Goal: Transaction & Acquisition: Book appointment/travel/reservation

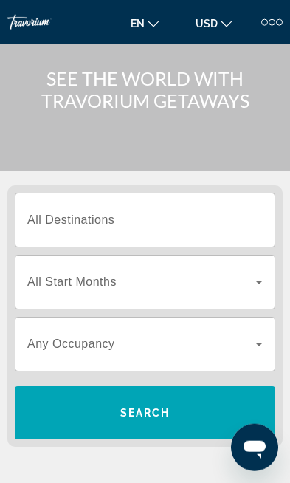
scroll to position [53, 0]
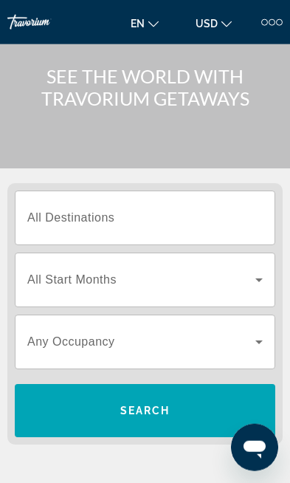
click at [129, 274] on span "Search widget" at bounding box center [141, 280] width 228 height 18
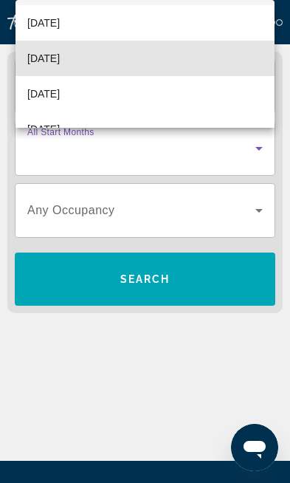
scroll to position [42, 0]
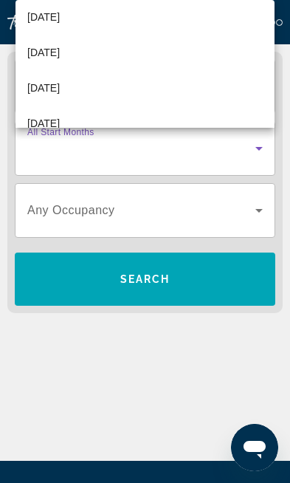
click at [58, 97] on span "[DATE]" at bounding box center [43, 88] width 33 height 18
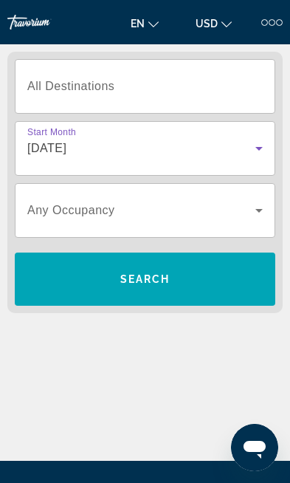
click at [257, 206] on icon "Search widget" at bounding box center [259, 211] width 18 height 18
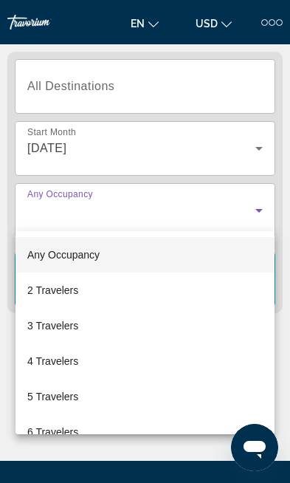
click at [213, 87] on div at bounding box center [145, 241] width 290 height 483
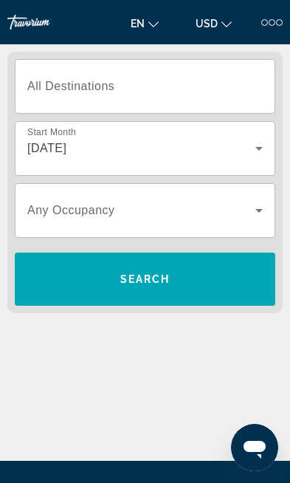
click at [57, 92] on span "All Destinations" at bounding box center [70, 86] width 87 height 13
click at [57, 92] on input "Destination All Destinations" at bounding box center [145, 87] width 236 height 18
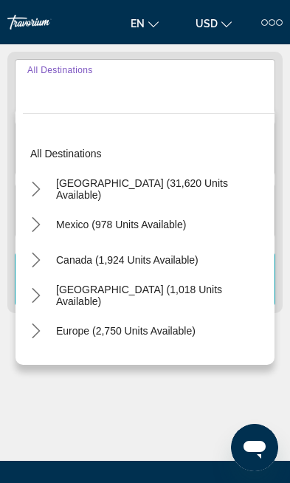
click at [93, 225] on span "Mexico (978 units available)" at bounding box center [121, 225] width 130 height 12
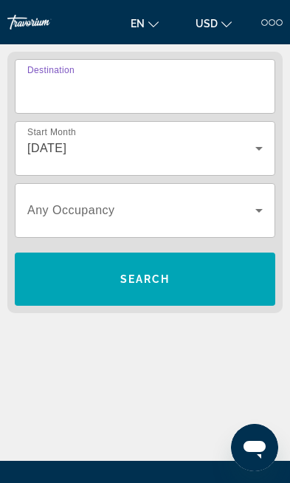
type input "**********"
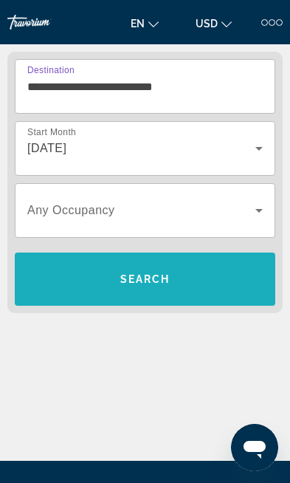
click at [159, 279] on span "Search" at bounding box center [145, 279] width 50 height 12
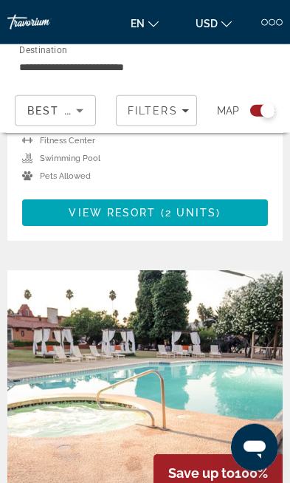
scroll to position [5339, 0]
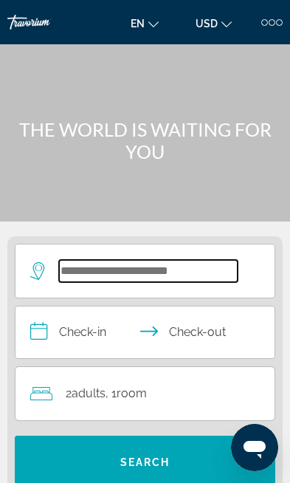
click at [89, 277] on input "Search hotel destination" at bounding box center [148, 271] width 179 height 22
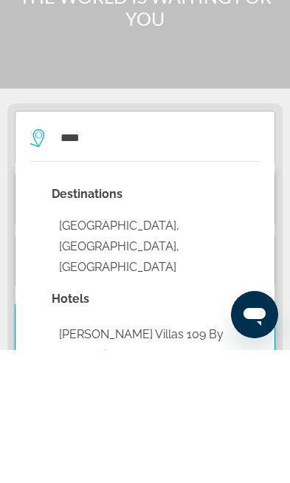
click at [171, 345] on button "Maui Island, HI, United States" at bounding box center [156, 379] width 208 height 69
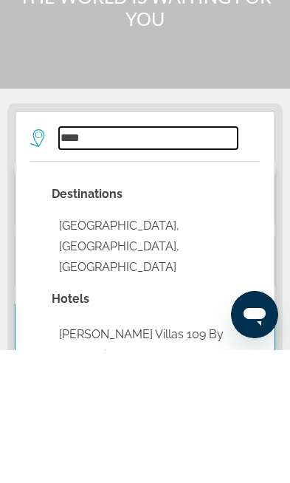
type input "**********"
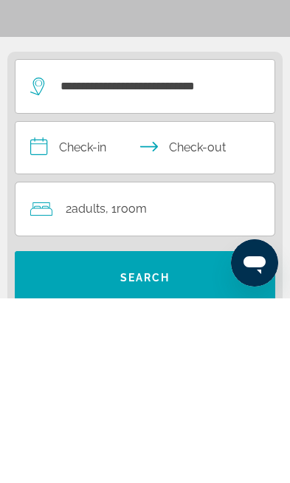
click at [147, 386] on span "Room" at bounding box center [132, 393] width 30 height 14
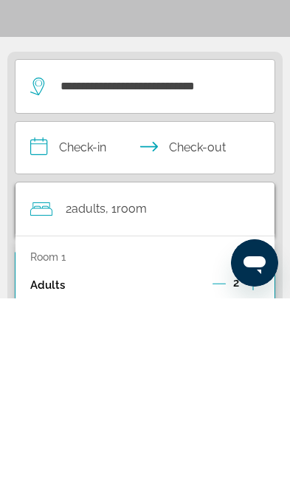
scroll to position [184, 0]
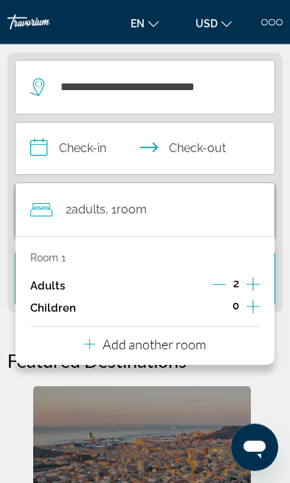
click at [249, 308] on icon "Increment children" at bounding box center [253, 307] width 13 height 18
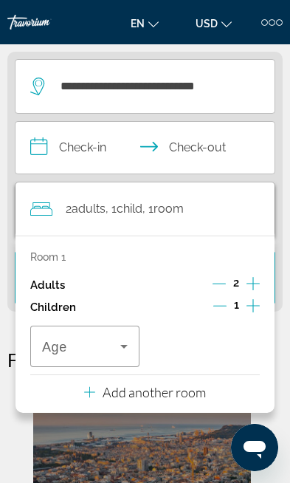
click at [120, 344] on icon "Travelers: 2 adults, 1 child" at bounding box center [124, 347] width 18 height 18
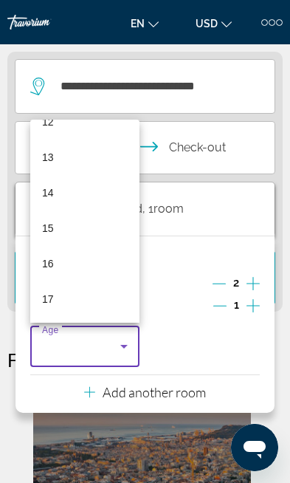
scroll to position [447, 0]
click at [191, 248] on div at bounding box center [145, 241] width 290 height 483
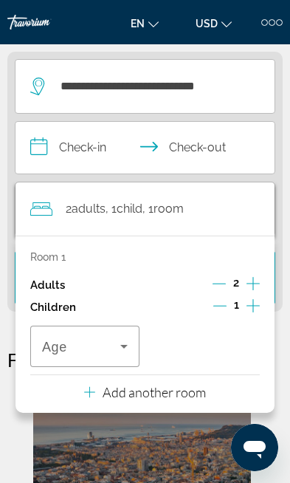
click at [218, 304] on icon "Decrement children" at bounding box center [220, 305] width 13 height 13
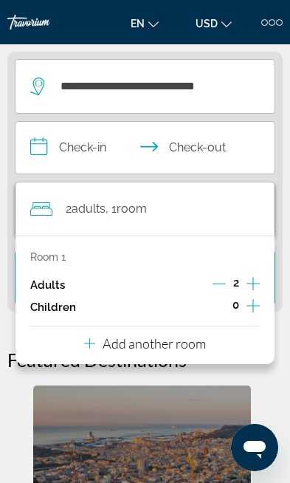
click at [214, 284] on icon "Decrement adults" at bounding box center [219, 283] width 13 height 13
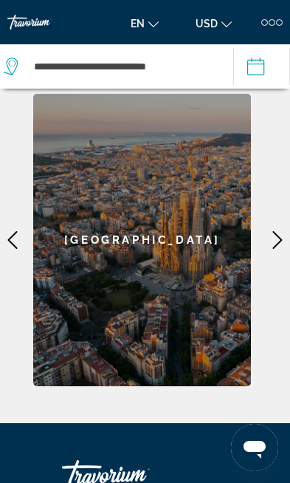
scroll to position [437, 0]
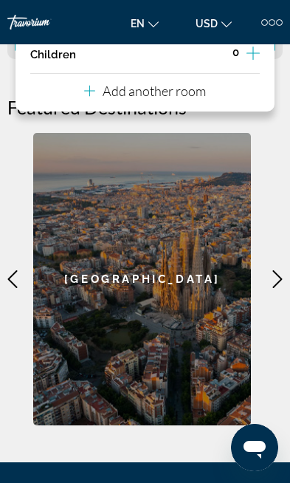
click at [266, 280] on mat-icon "Main content" at bounding box center [277, 279] width 25 height 25
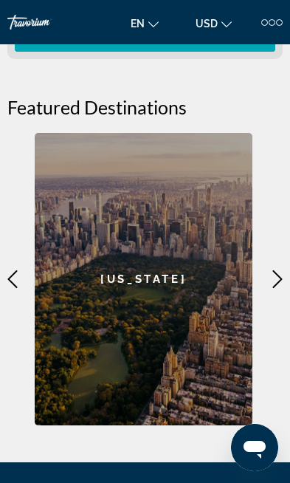
click at [276, 276] on icon "Main content" at bounding box center [278, 279] width 18 height 18
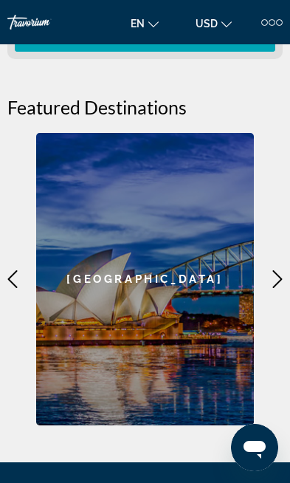
click at [279, 278] on icon "Main content" at bounding box center [278, 279] width 10 height 18
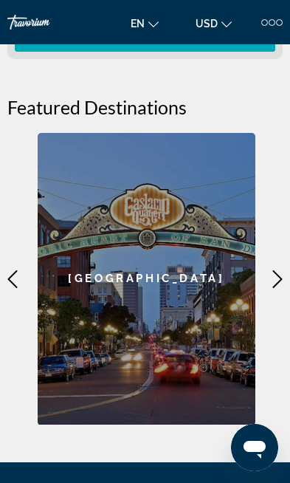
click at [11, 281] on icon "Main content" at bounding box center [13, 279] width 18 height 18
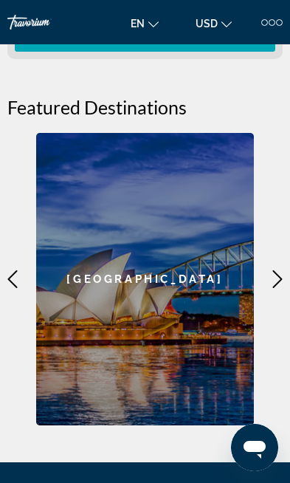
click at [183, 325] on div "Sydney" at bounding box center [145, 279] width 218 height 293
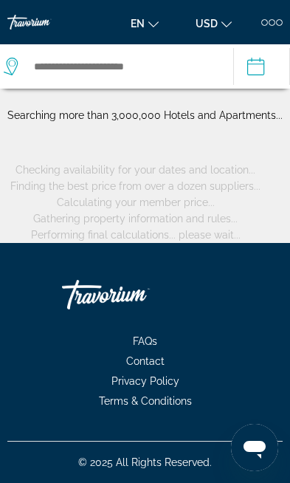
scroll to position [10, 0]
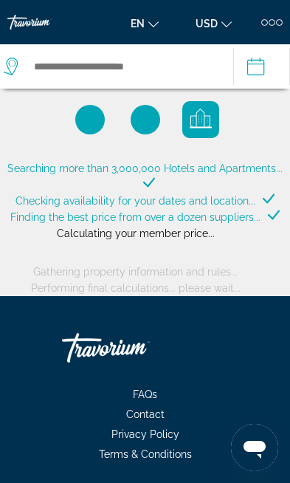
type input "**********"
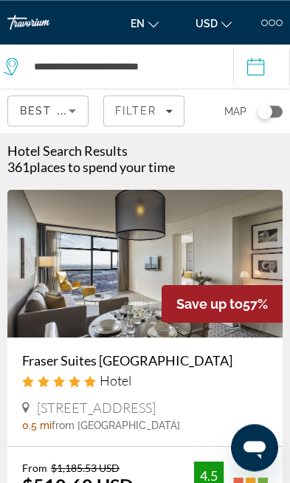
scroll to position [5, 0]
click at [142, 240] on img "Main content" at bounding box center [145, 264] width 276 height 148
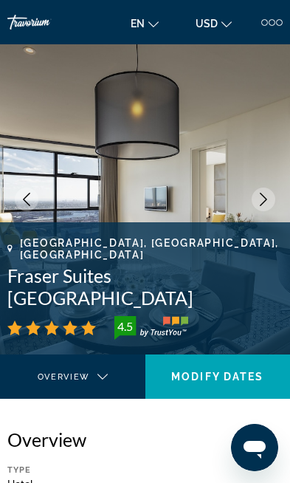
click at [262, 196] on icon "Next image" at bounding box center [263, 199] width 13 height 13
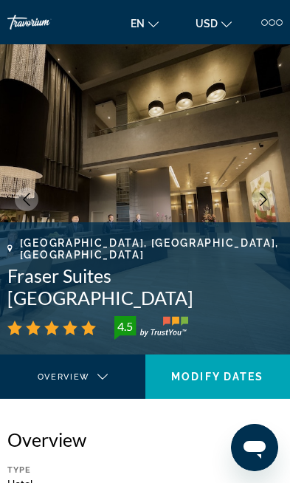
click at [265, 195] on icon "Next image" at bounding box center [263, 199] width 13 height 13
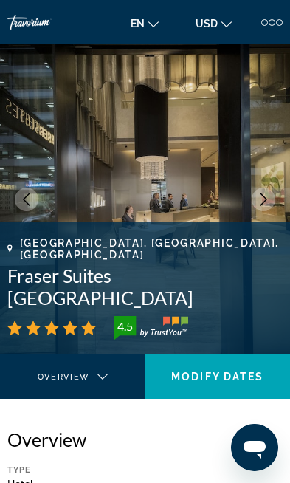
click at [259, 195] on icon "Next image" at bounding box center [263, 199] width 13 height 13
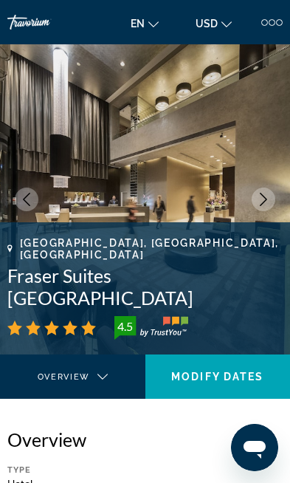
click at [261, 200] on icon "Next image" at bounding box center [263, 199] width 13 height 13
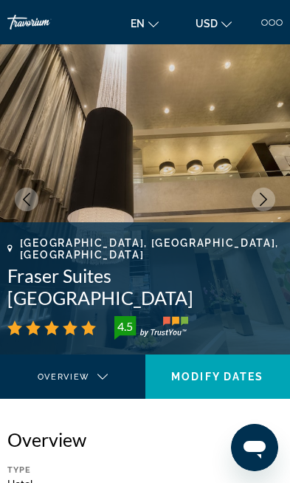
click at [266, 196] on icon "Next image" at bounding box center [263, 199] width 13 height 13
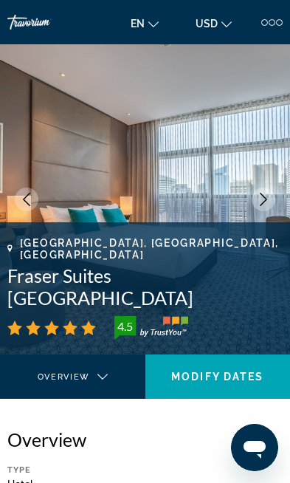
click at [264, 193] on icon "Next image" at bounding box center [263, 199] width 13 height 13
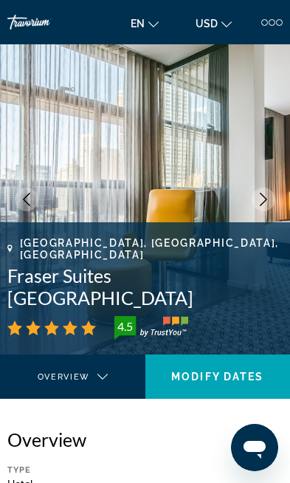
click at [259, 195] on icon "Next image" at bounding box center [263, 199] width 13 height 13
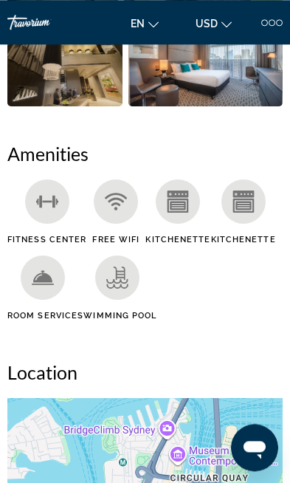
scroll to position [933, 0]
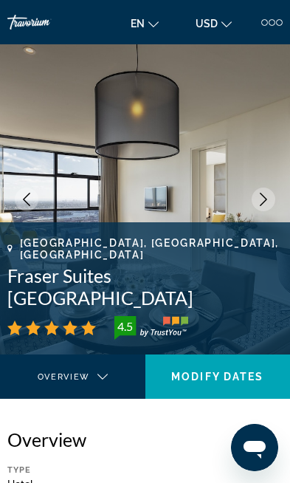
click at [245, 171] on img "Main content" at bounding box center [145, 199] width 290 height 310
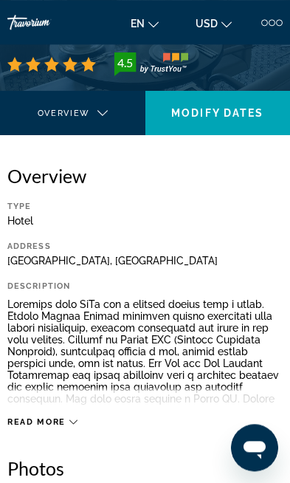
scroll to position [240, 0]
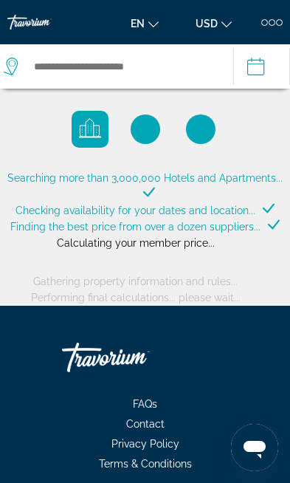
type input "**********"
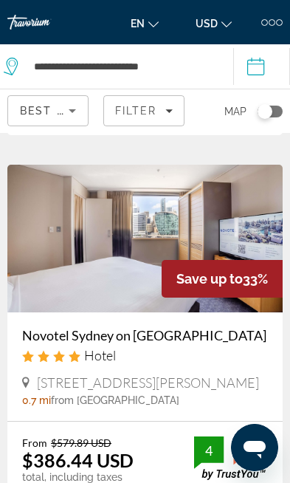
scroll to position [1775, 0]
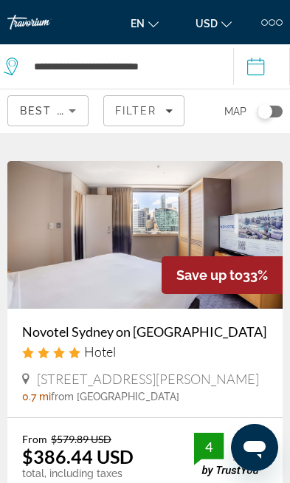
click at [180, 429] on div "From $579.89 USD $386.44 USD total, including taxes ✮ You save $193.45 USD ✓ Ea…" at bounding box center [145, 492] width 276 height 149
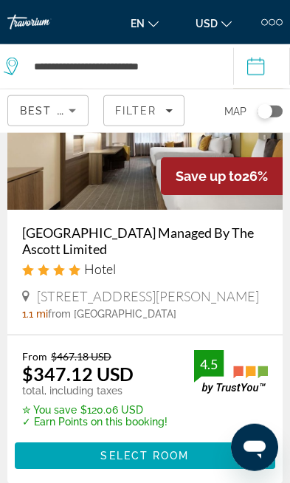
scroll to position [4954, 0]
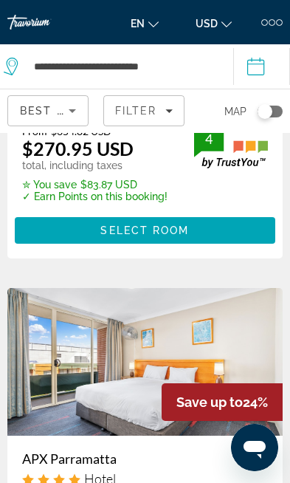
scroll to position [2110, 0]
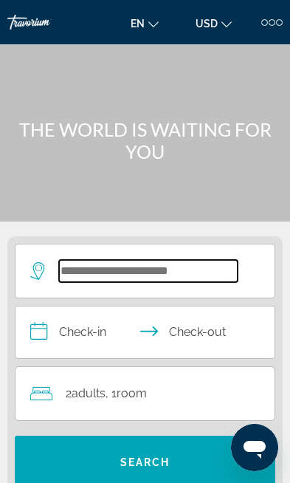
click at [166, 265] on input "Search hotel destination" at bounding box center [148, 271] width 179 height 22
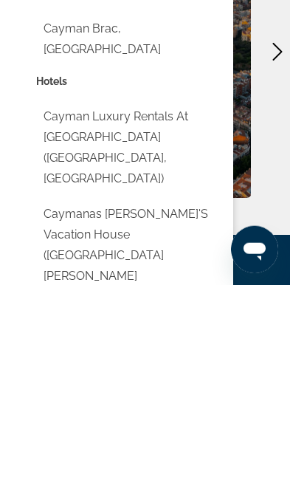
scroll to position [471, 0]
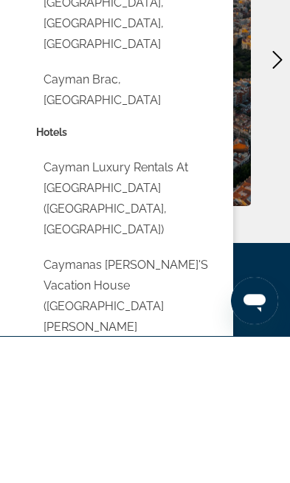
type input "******"
click at [277, 198] on icon "Main content" at bounding box center [278, 207] width 18 height 18
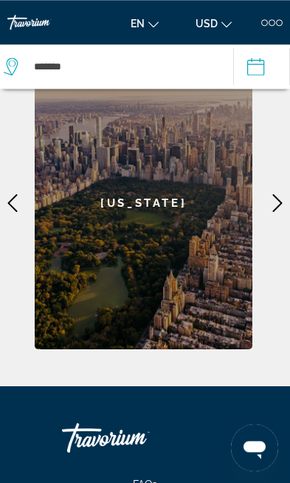
scroll to position [475, 0]
click at [266, 196] on mat-icon "Main content" at bounding box center [277, 203] width 25 height 25
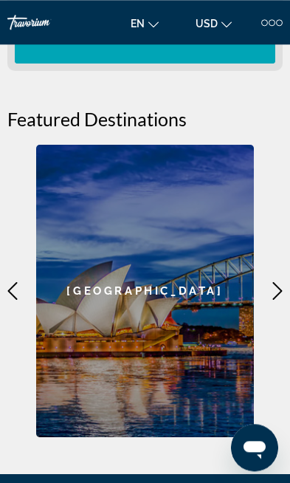
scroll to position [413, 0]
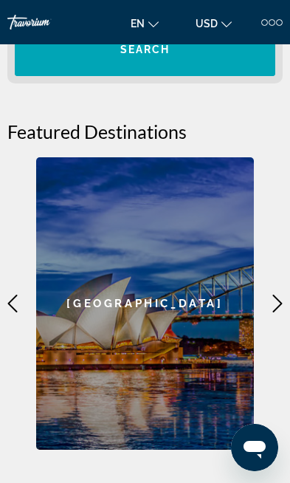
click at [13, 305] on icon "Main content" at bounding box center [13, 304] width 18 height 18
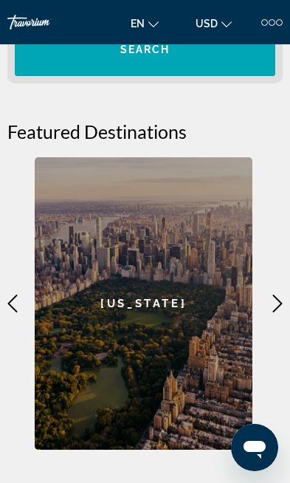
click at [16, 305] on icon "Main content" at bounding box center [13, 304] width 18 height 18
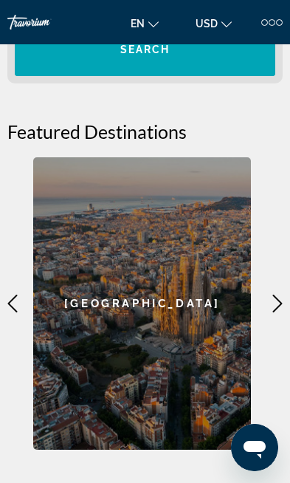
click at [21, 308] on icon "Main content" at bounding box center [13, 304] width 18 height 18
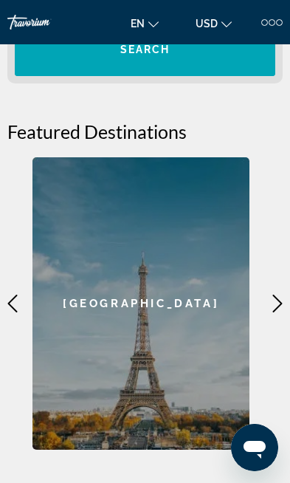
click at [17, 304] on icon "Main content" at bounding box center [13, 304] width 18 height 18
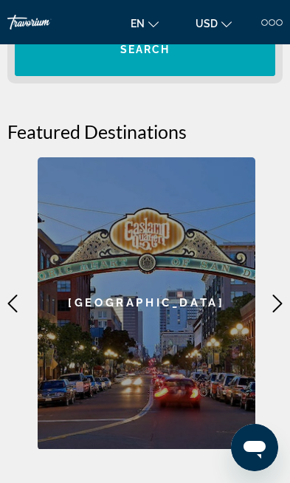
click at [18, 304] on icon "Main content" at bounding box center [13, 304] width 18 height 18
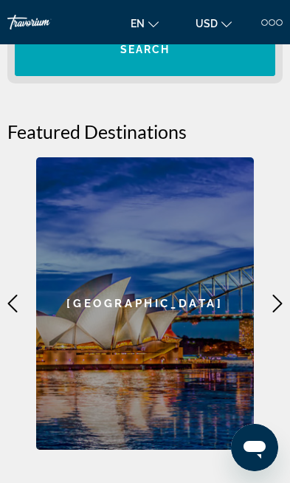
click at [14, 304] on icon "Main content" at bounding box center [13, 304] width 18 height 18
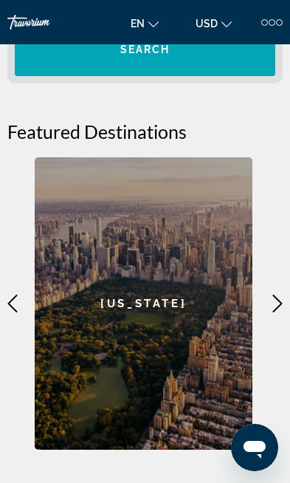
click at [22, 305] on mat-icon "Main content" at bounding box center [12, 303] width 25 height 25
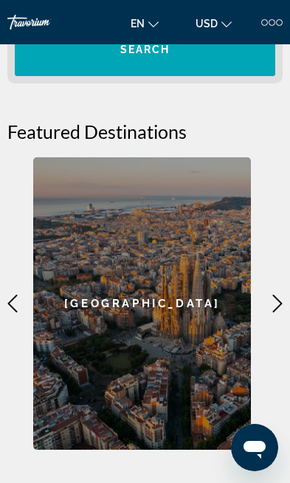
click at [16, 307] on icon "Main content" at bounding box center [13, 304] width 18 height 18
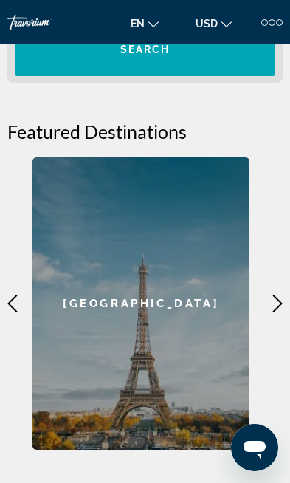
click at [164, 371] on div "Paris" at bounding box center [142, 303] width 218 height 293
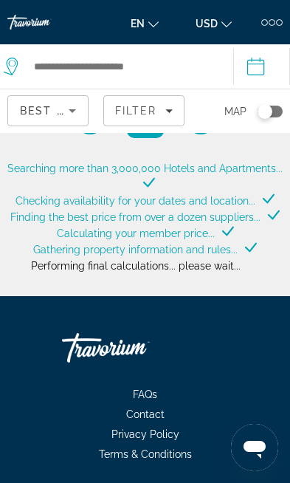
type input "**********"
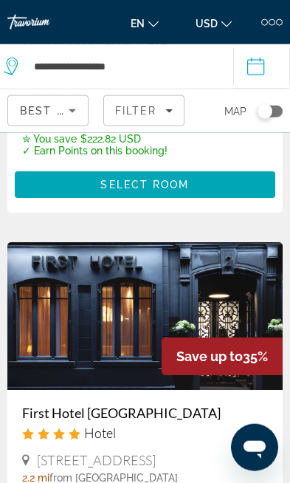
scroll to position [3871, 0]
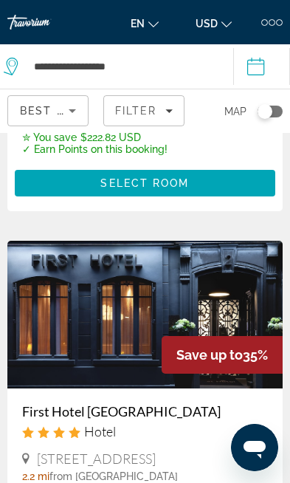
click at [136, 305] on img "Main content" at bounding box center [145, 315] width 276 height 148
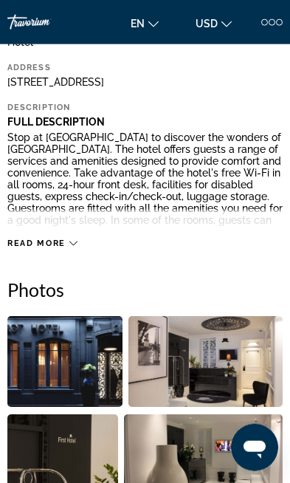
click at [78, 361] on img "Open full-screen image slider" at bounding box center [64, 361] width 115 height 91
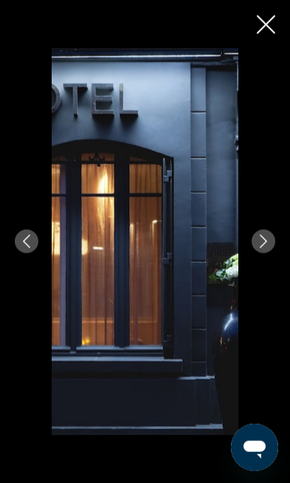
scroll to position [443, 0]
click at [270, 253] on button "Next image" at bounding box center [264, 242] width 24 height 24
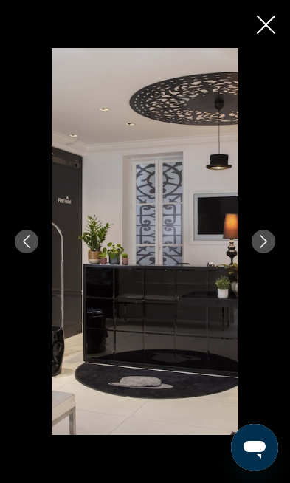
click at [261, 248] on icon "Next image" at bounding box center [263, 241] width 13 height 13
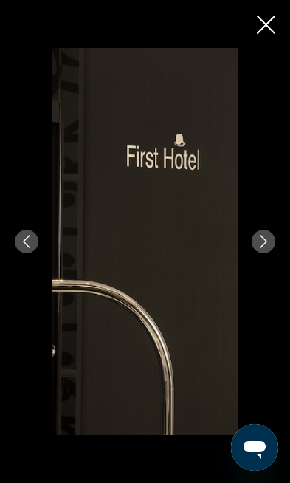
click at [267, 253] on button "Next image" at bounding box center [264, 242] width 24 height 24
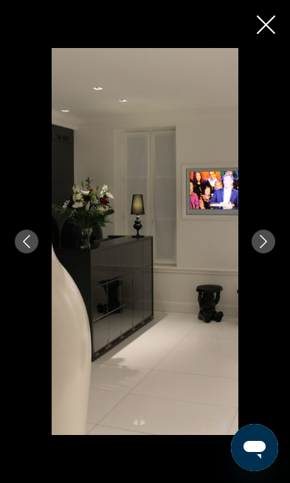
click at [263, 248] on icon "Next image" at bounding box center [263, 241] width 13 height 13
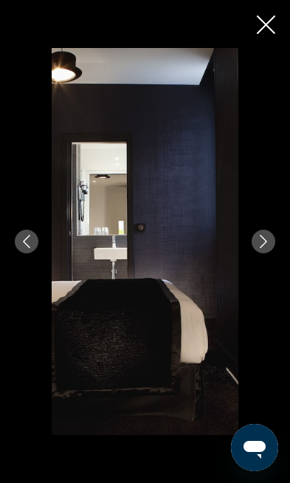
click at [265, 248] on icon "Next image" at bounding box center [263, 241] width 13 height 13
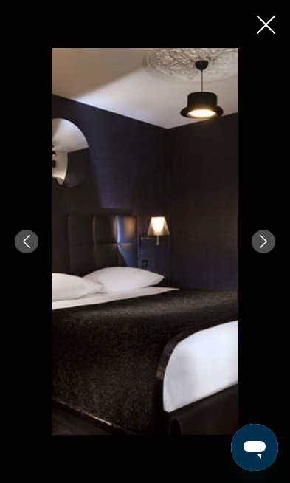
click at [265, 253] on button "Next image" at bounding box center [264, 242] width 24 height 24
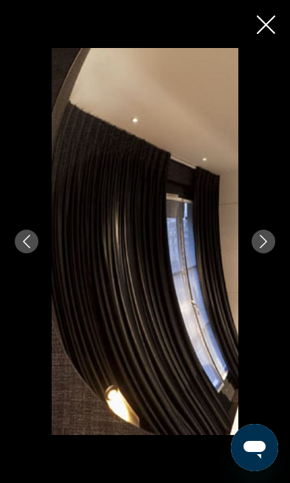
click at [267, 248] on icon "Next image" at bounding box center [263, 241] width 13 height 13
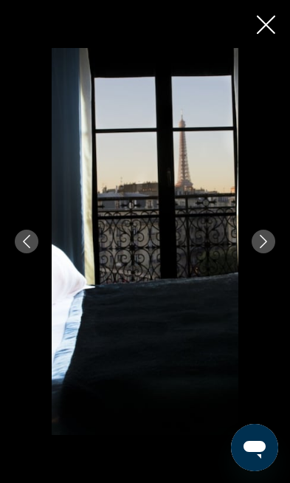
click at [269, 248] on icon "Next image" at bounding box center [263, 241] width 13 height 13
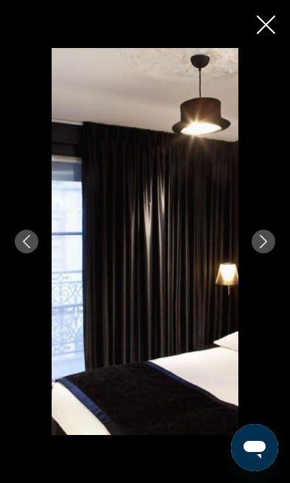
click at [265, 248] on icon "Next image" at bounding box center [263, 241] width 13 height 13
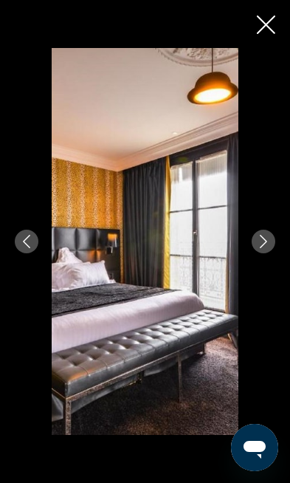
click at [270, 248] on icon "Next image" at bounding box center [263, 241] width 13 height 13
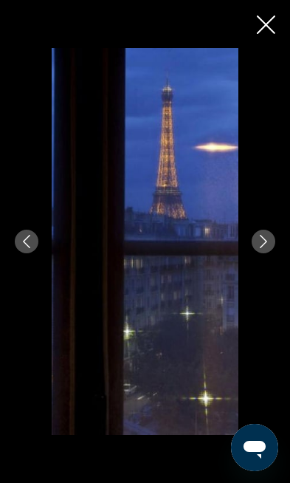
click at [270, 253] on button "Next image" at bounding box center [264, 242] width 24 height 24
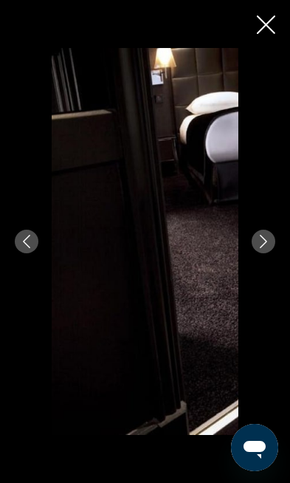
click at [265, 248] on icon "Next image" at bounding box center [263, 241] width 13 height 13
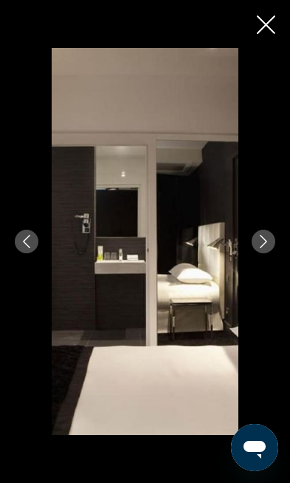
click at [263, 248] on icon "Next image" at bounding box center [263, 241] width 13 height 13
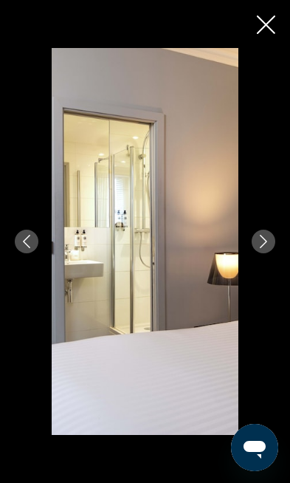
click at [272, 253] on button "Next image" at bounding box center [264, 242] width 24 height 24
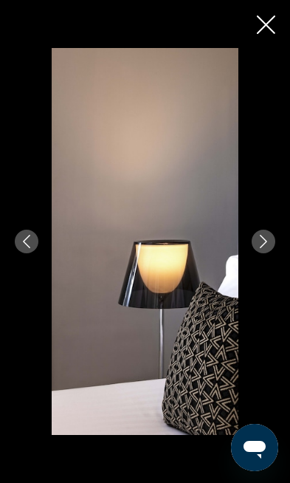
click at [265, 253] on button "Next image" at bounding box center [264, 242] width 24 height 24
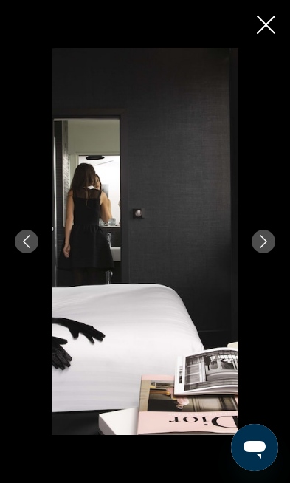
click at [267, 248] on icon "Next image" at bounding box center [263, 241] width 13 height 13
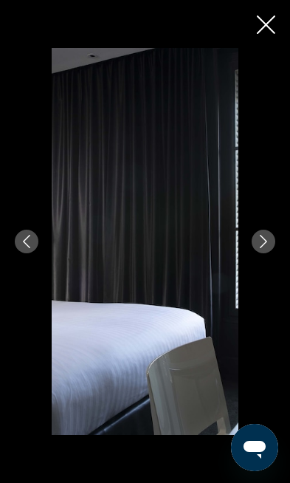
click at [269, 248] on icon "Next image" at bounding box center [263, 241] width 13 height 13
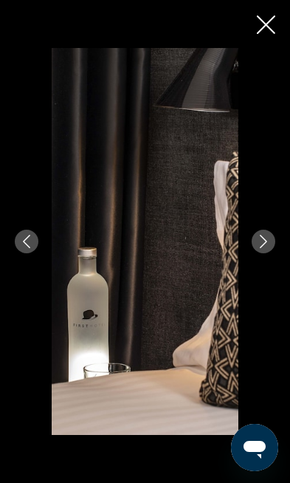
click at [277, 268] on div "prev next" at bounding box center [145, 241] width 290 height 386
click at [267, 248] on icon "Next image" at bounding box center [263, 241] width 13 height 13
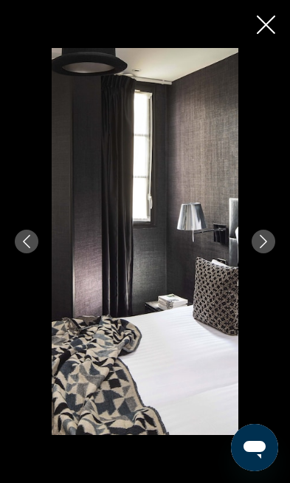
click at [272, 253] on button "Next image" at bounding box center [264, 242] width 24 height 24
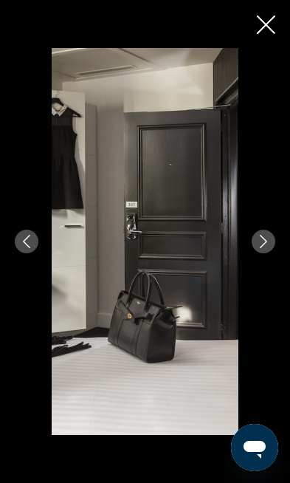
click at [269, 248] on icon "Next image" at bounding box center [263, 241] width 13 height 13
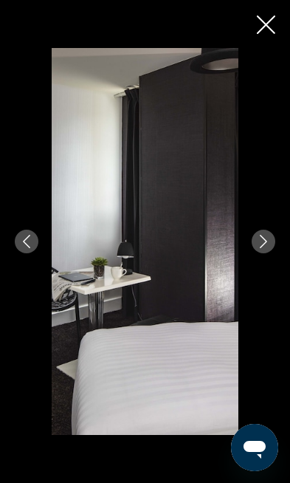
click at [264, 248] on icon "Next image" at bounding box center [263, 241] width 13 height 13
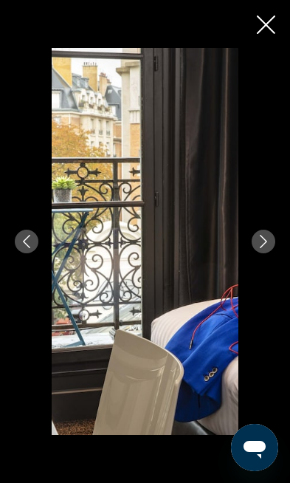
click at [265, 248] on icon "Next image" at bounding box center [263, 241] width 13 height 13
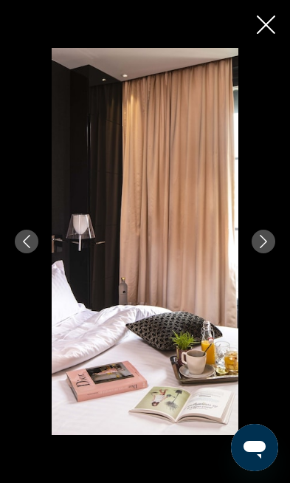
click at [269, 248] on icon "Next image" at bounding box center [263, 241] width 13 height 13
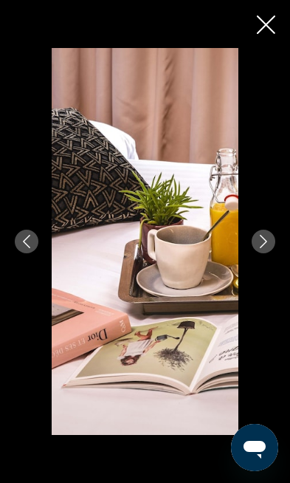
click at [269, 248] on icon "Next image" at bounding box center [263, 241] width 13 height 13
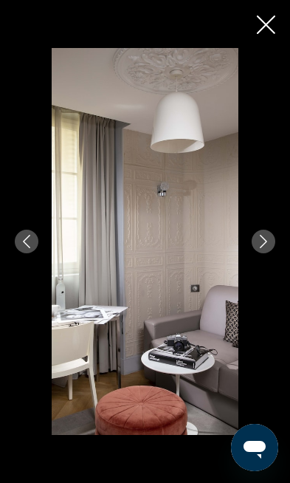
click at [267, 248] on icon "Next image" at bounding box center [263, 241] width 13 height 13
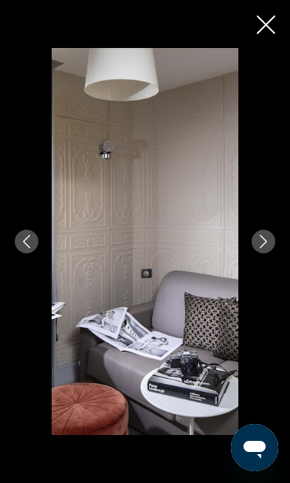
click at [269, 248] on icon "Next image" at bounding box center [263, 241] width 13 height 13
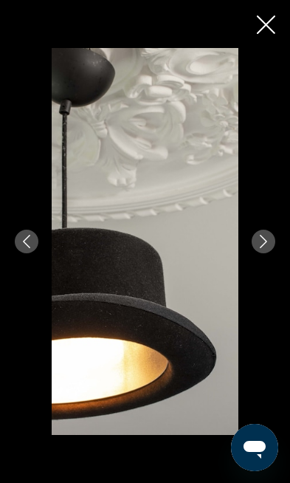
click at [269, 248] on icon "Next image" at bounding box center [263, 241] width 13 height 13
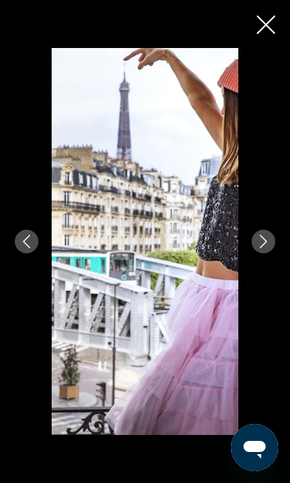
click at [272, 253] on button "Next image" at bounding box center [264, 242] width 24 height 24
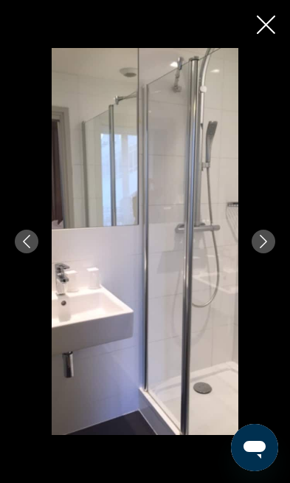
click at [270, 253] on button "Next image" at bounding box center [264, 242] width 24 height 24
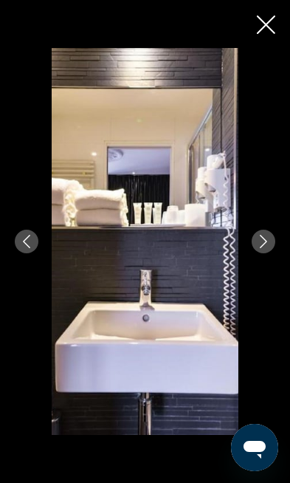
click at [269, 248] on icon "Next image" at bounding box center [263, 241] width 13 height 13
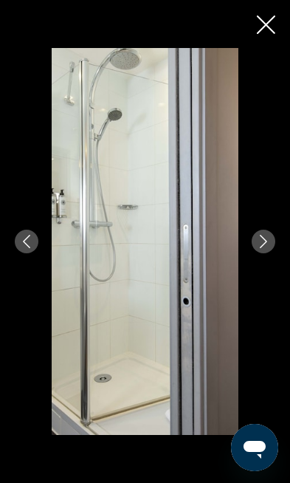
click at [269, 248] on icon "Next image" at bounding box center [263, 241] width 13 height 13
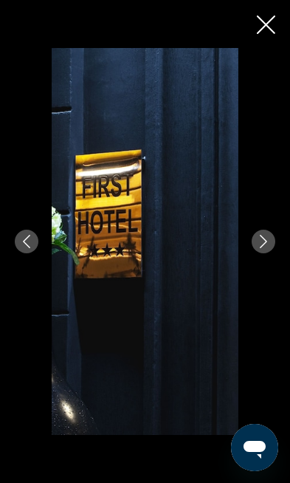
click at [265, 248] on icon "Next image" at bounding box center [263, 241] width 13 height 13
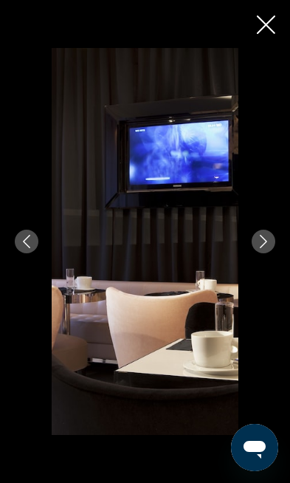
click at [265, 19] on icon "Close slideshow" at bounding box center [266, 25] width 18 height 18
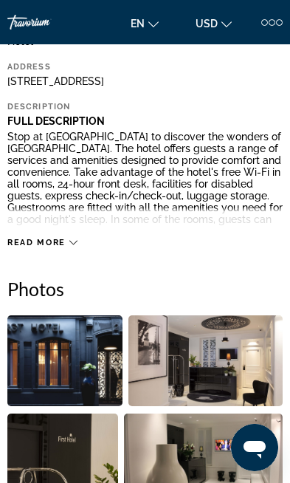
click at [71, 245] on icon "Main content" at bounding box center [73, 243] width 8 height 8
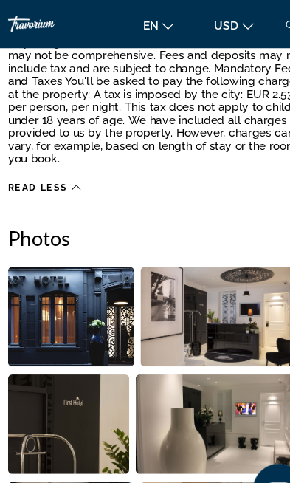
scroll to position [845, 0]
